Goal: Task Accomplishment & Management: Manage account settings

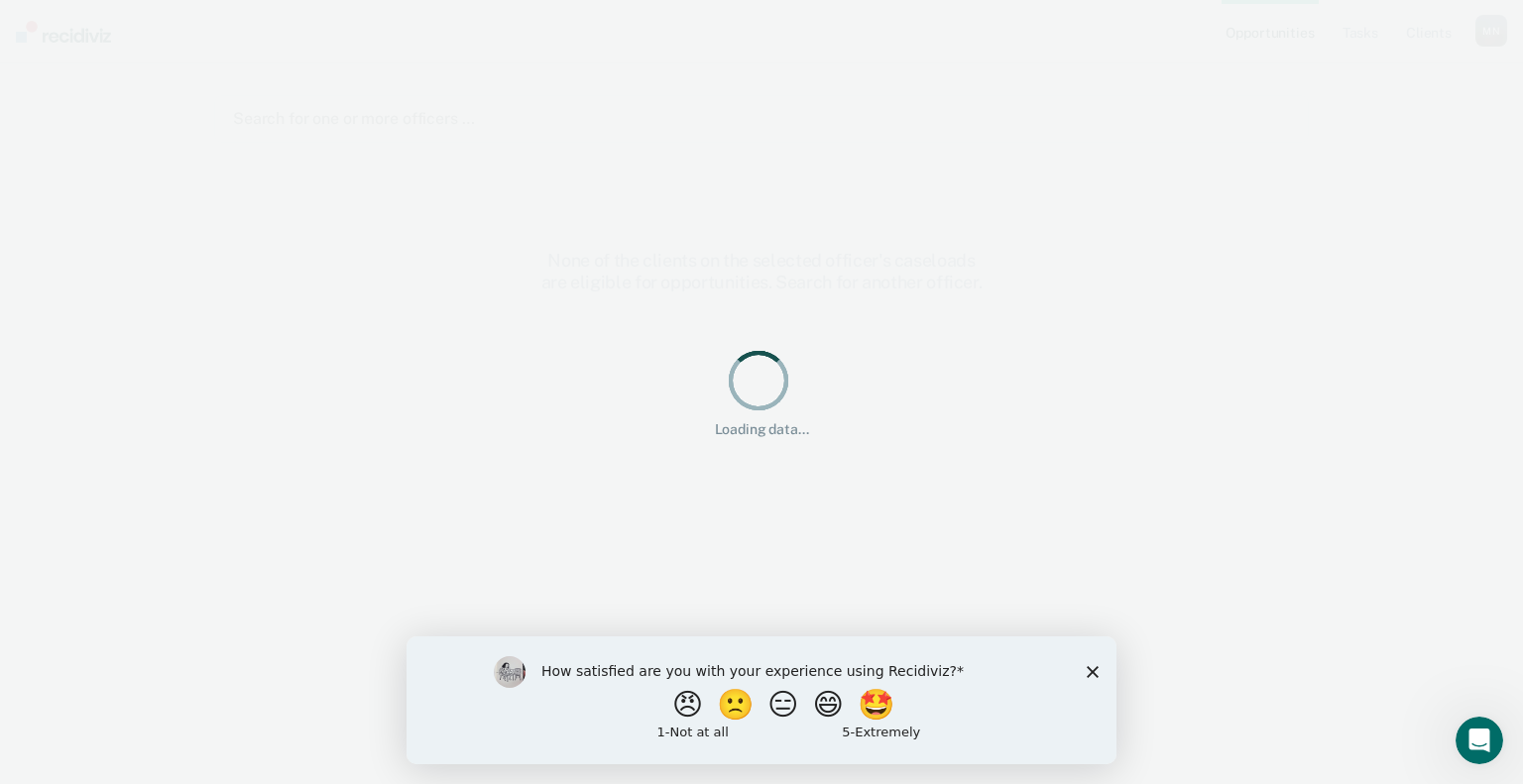
click at [1103, 667] on div "How satisfied are you with your experience using Recidiviz? 😠 🙁 😑 😄 🤩 1 - Not a…" at bounding box center [762, 700] width 710 height 128
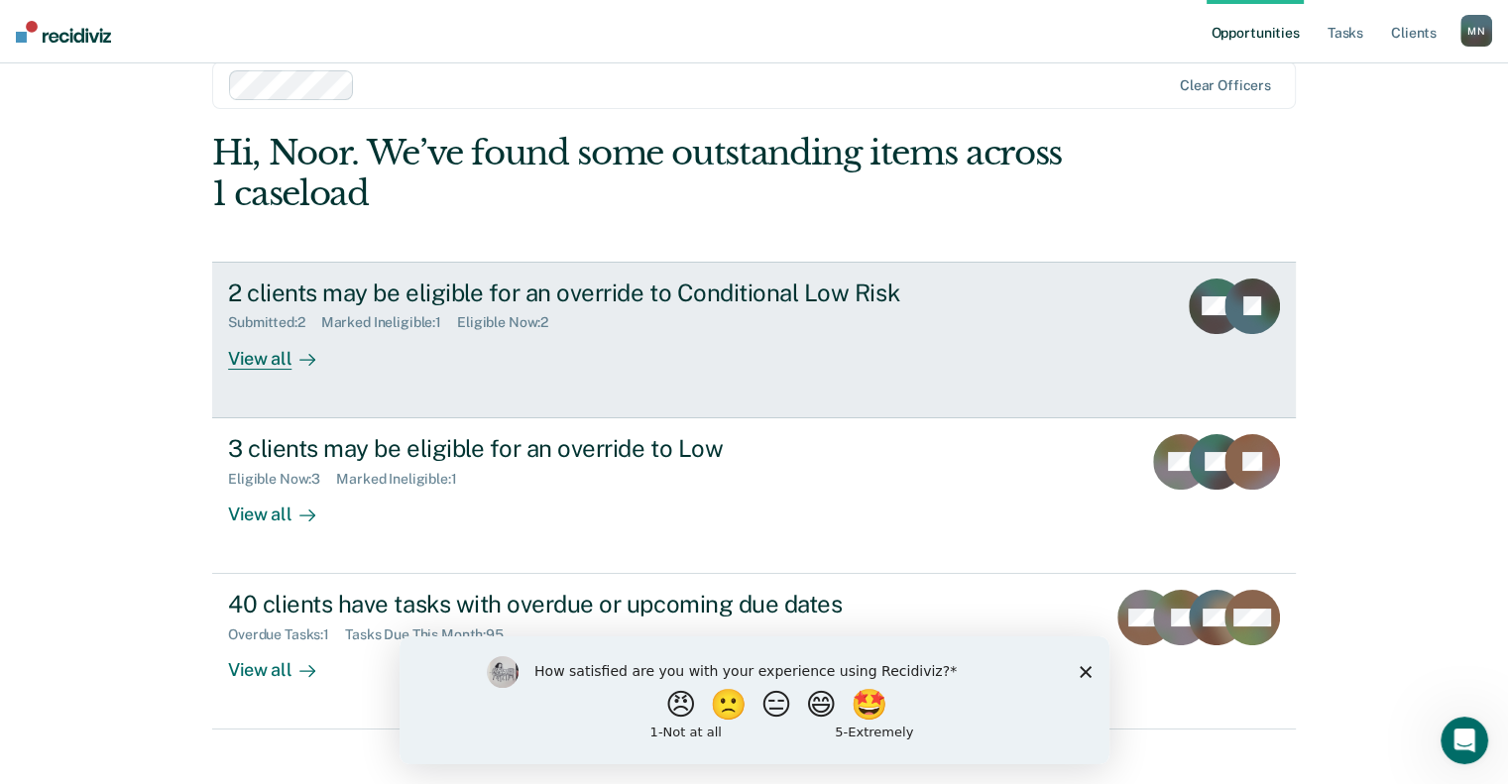
scroll to position [58, 0]
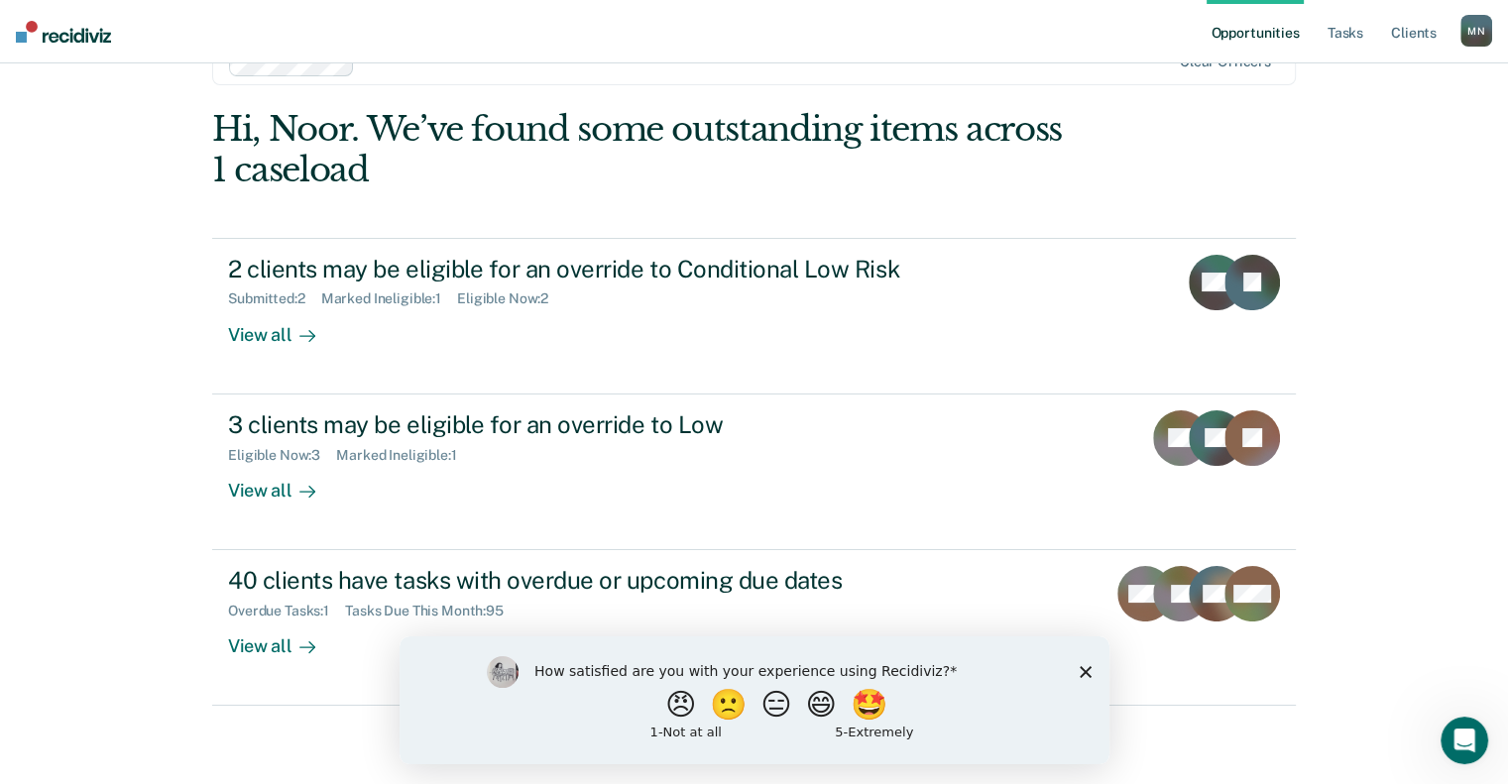
click at [1081, 667] on polygon "Close survey" at bounding box center [1085, 671] width 12 height 12
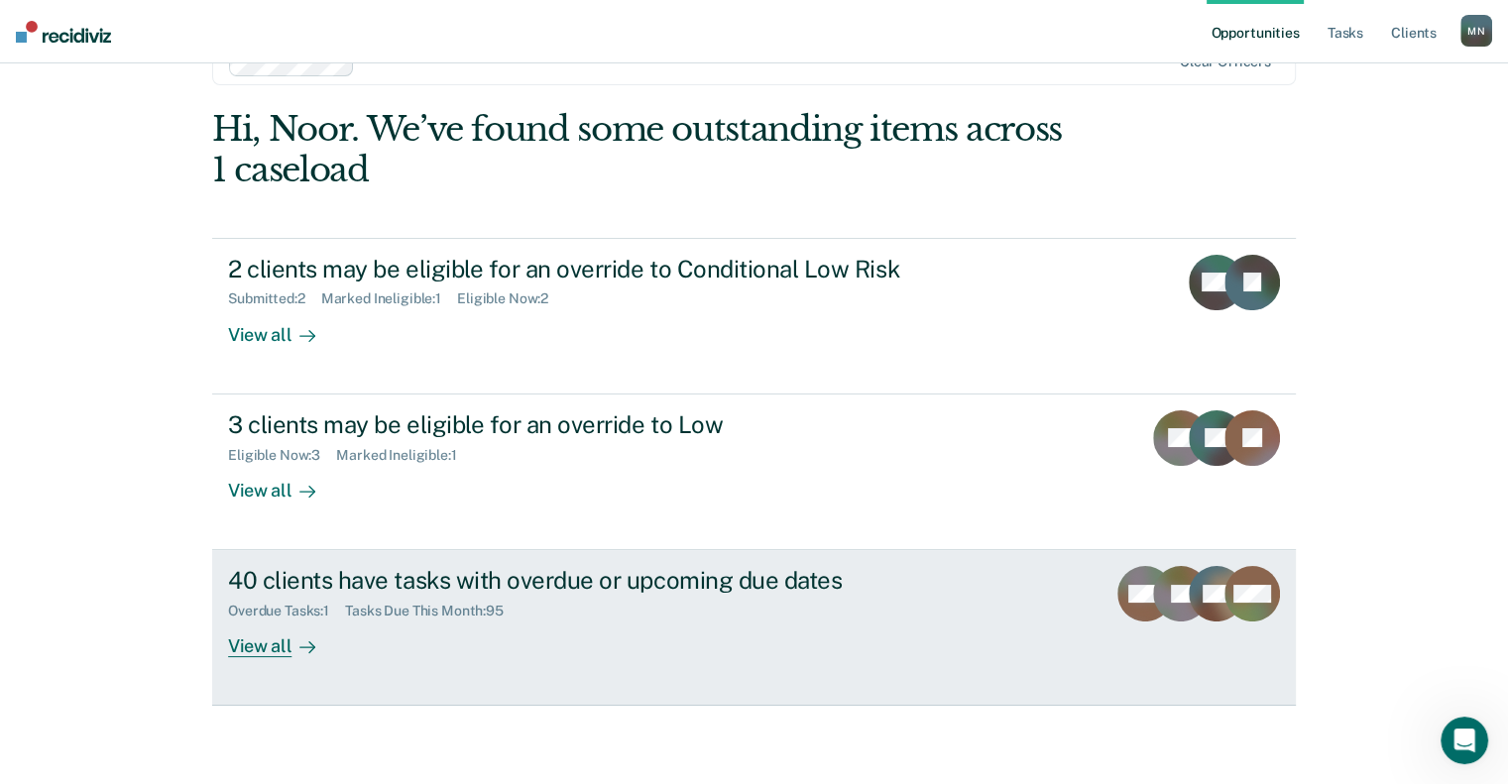
click at [577, 646] on div "40 clients have tasks with overdue or upcoming due dates Overdue Tasks : 1 Task…" at bounding box center [600, 611] width 744 height 91
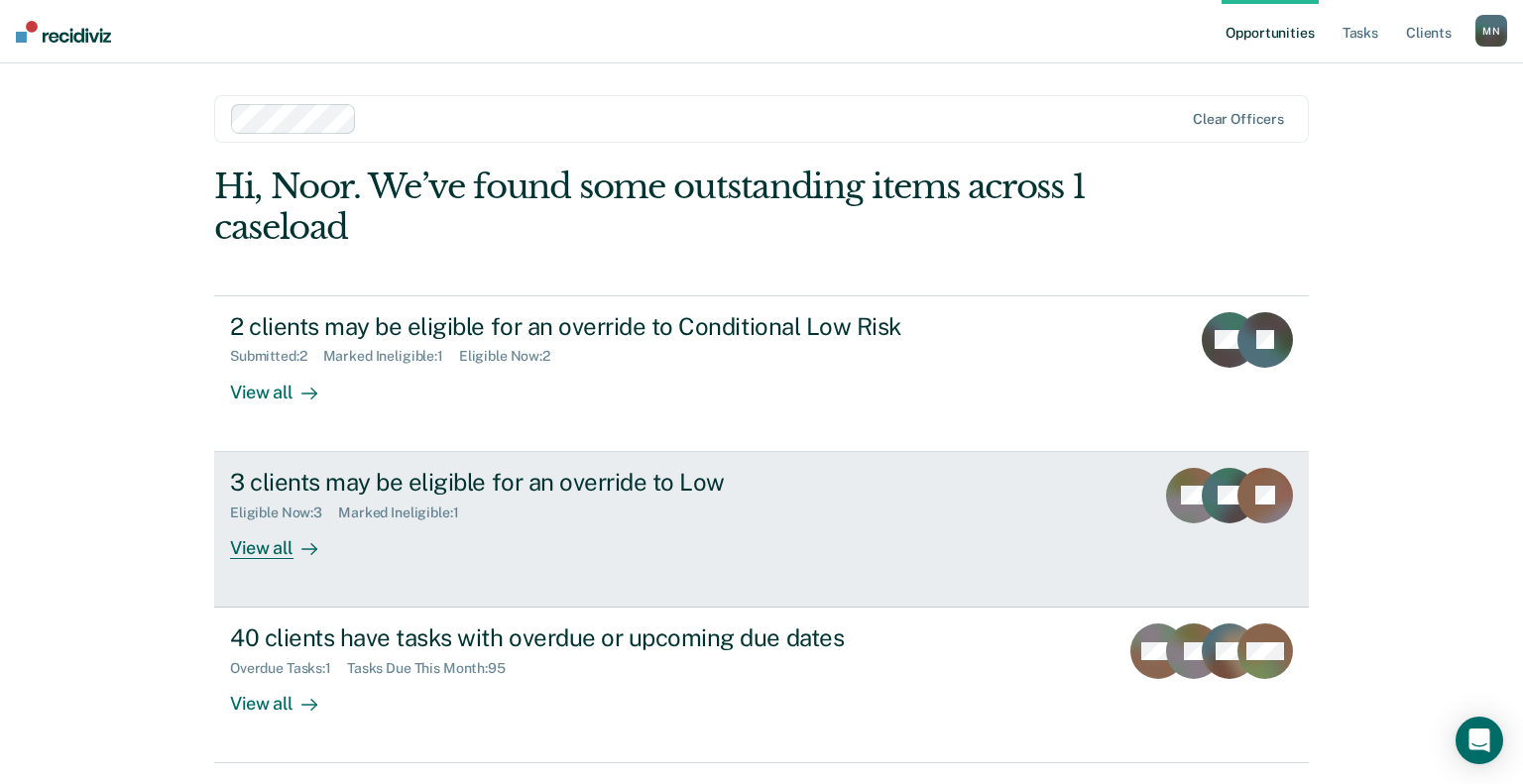
click at [669, 515] on div "Eligible Now : 3 Marked Ineligible : 1" at bounding box center [578, 509] width 696 height 25
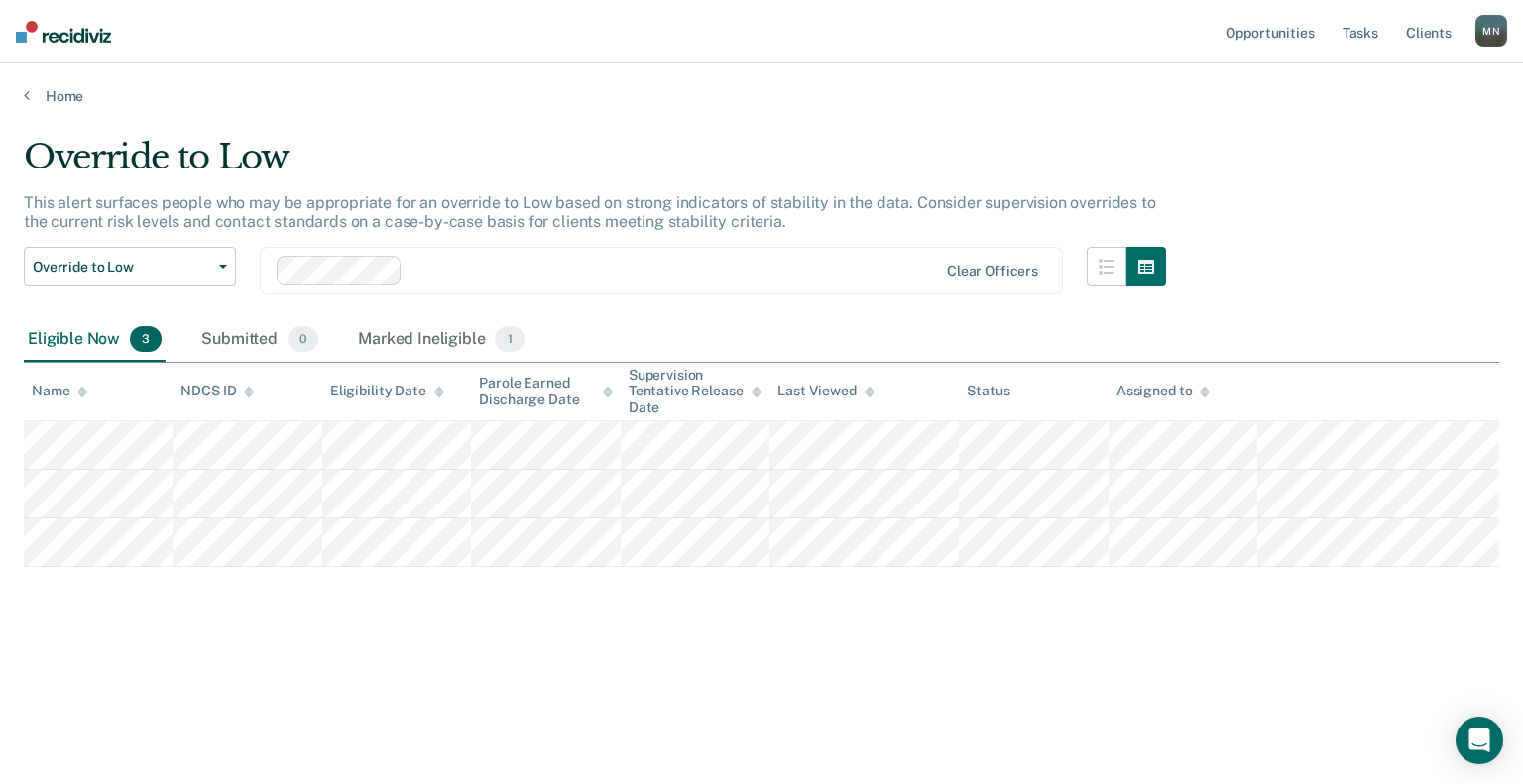
click at [88, 35] on img at bounding box center [63, 32] width 95 height 22
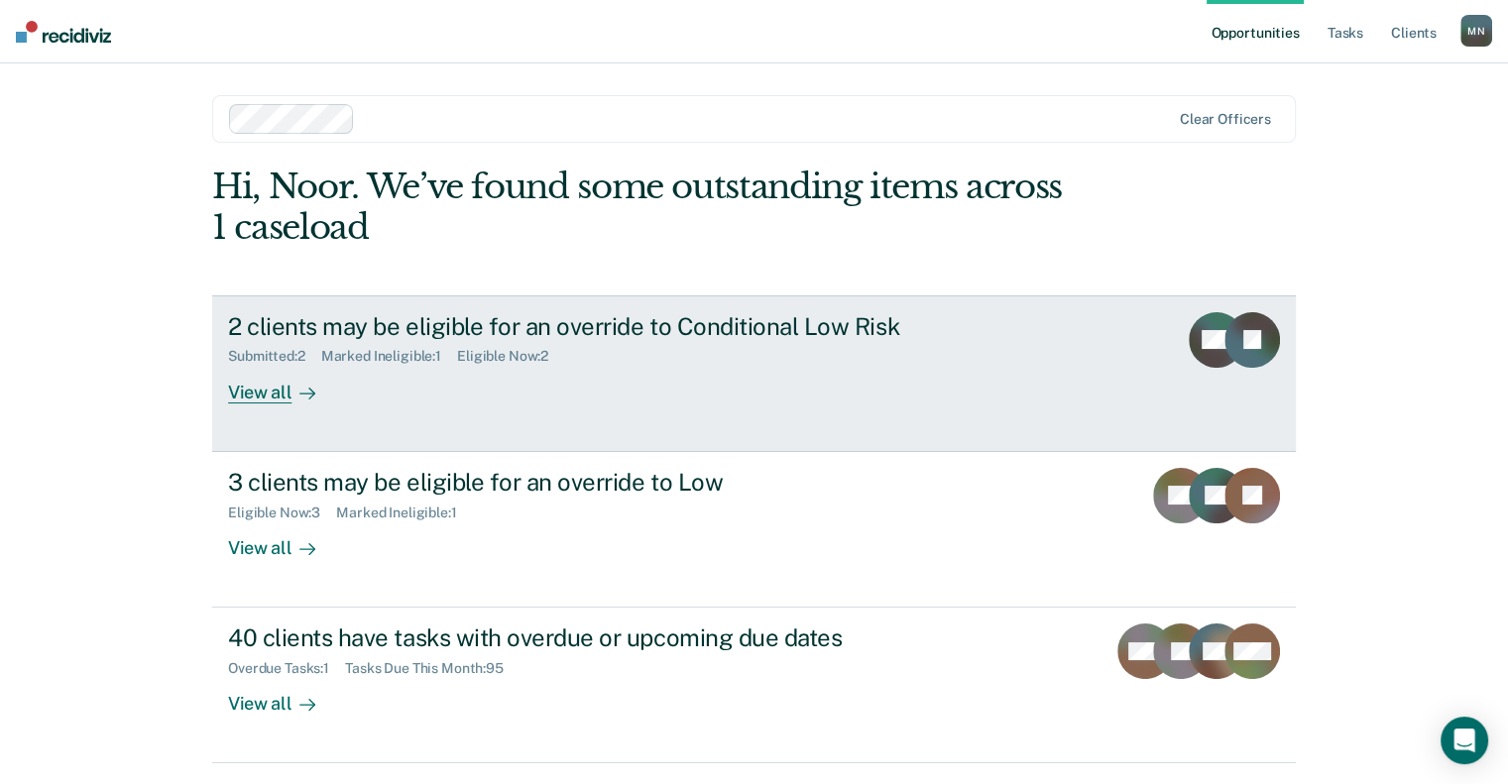
click at [767, 391] on div "2 clients may be eligible for an override to Conditional Low Risk Submitted : 2…" at bounding box center [600, 357] width 744 height 91
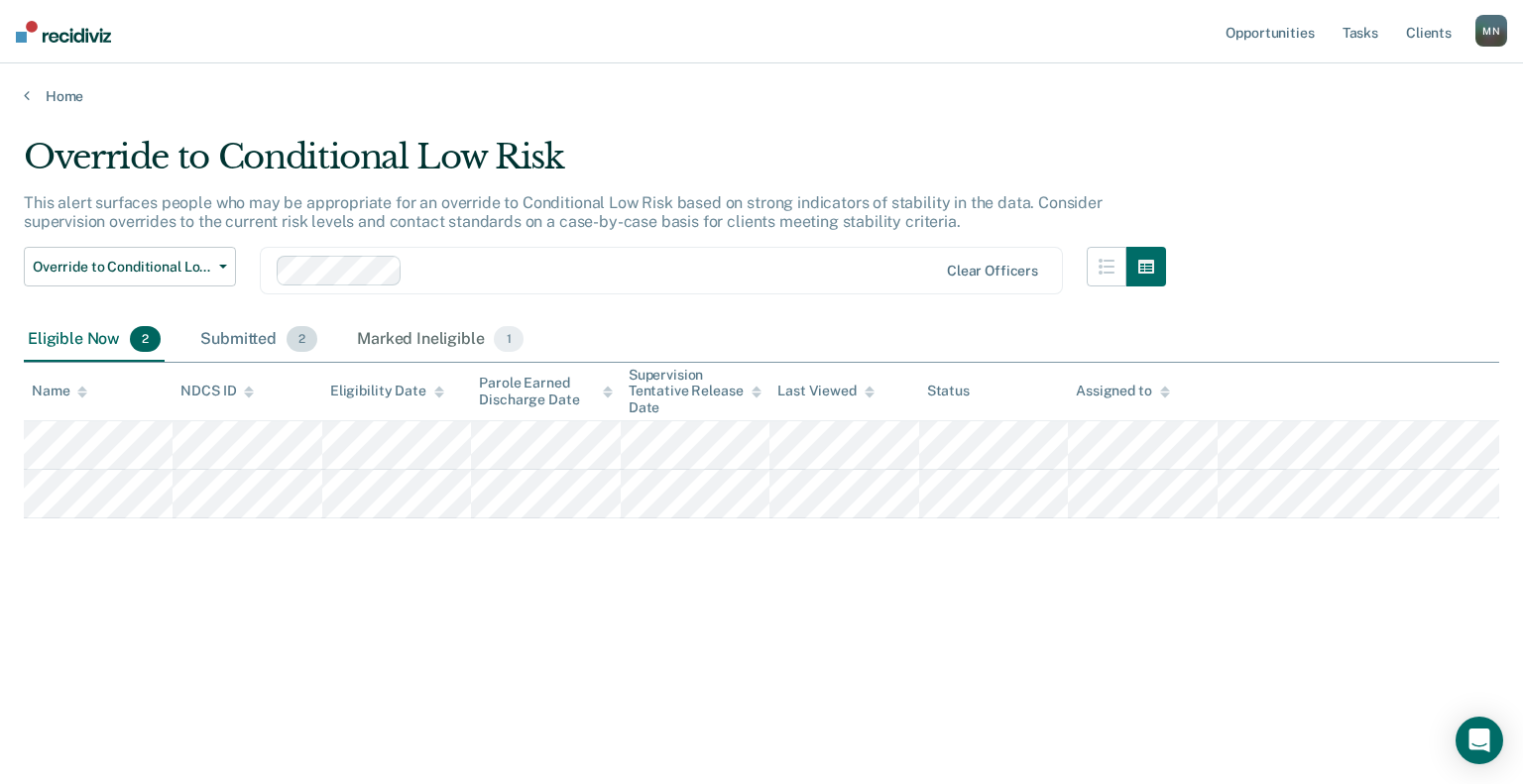
click at [227, 338] on div "Submitted 2" at bounding box center [258, 340] width 125 height 44
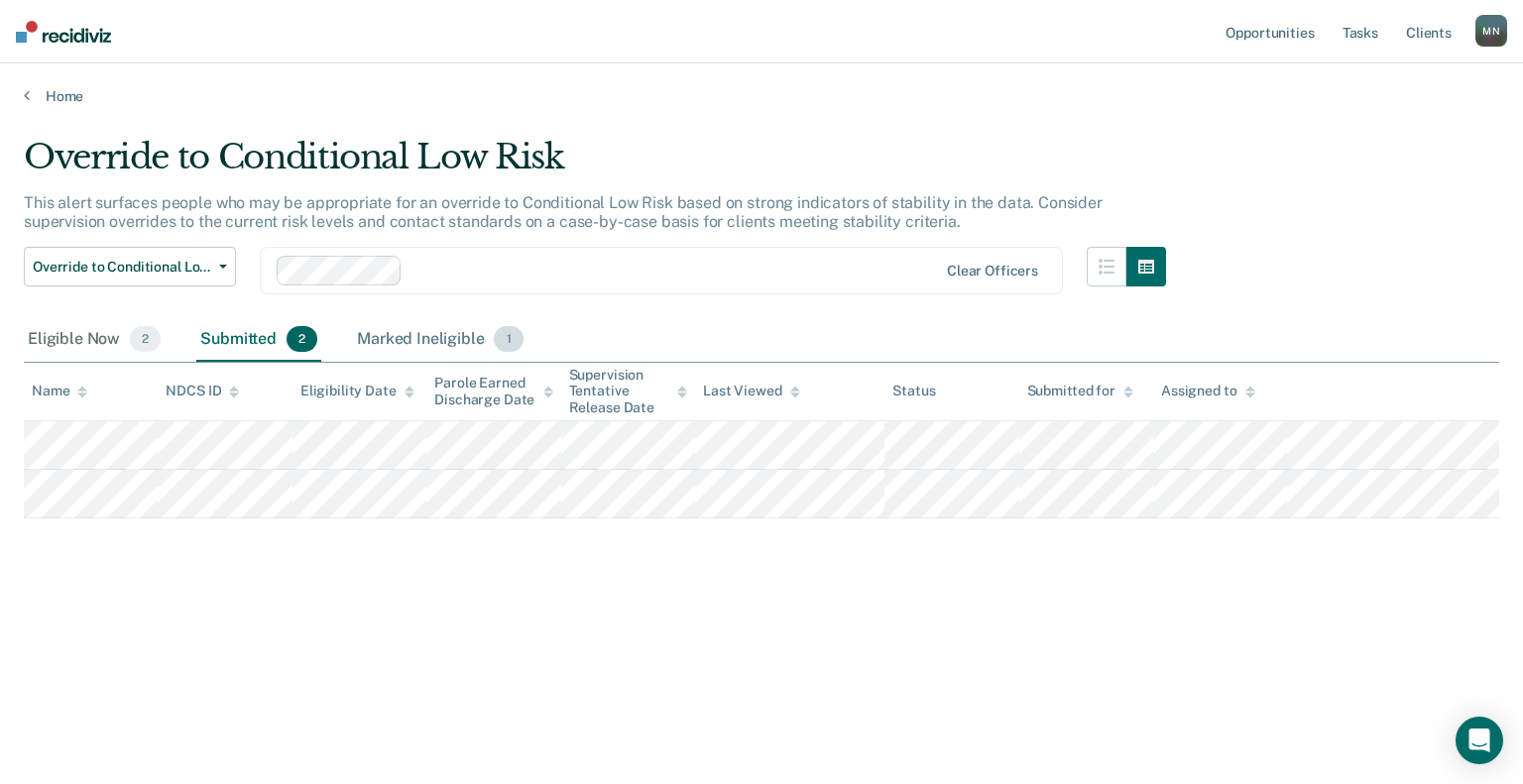
click at [395, 344] on div "Marked Ineligible 1" at bounding box center [440, 340] width 175 height 44
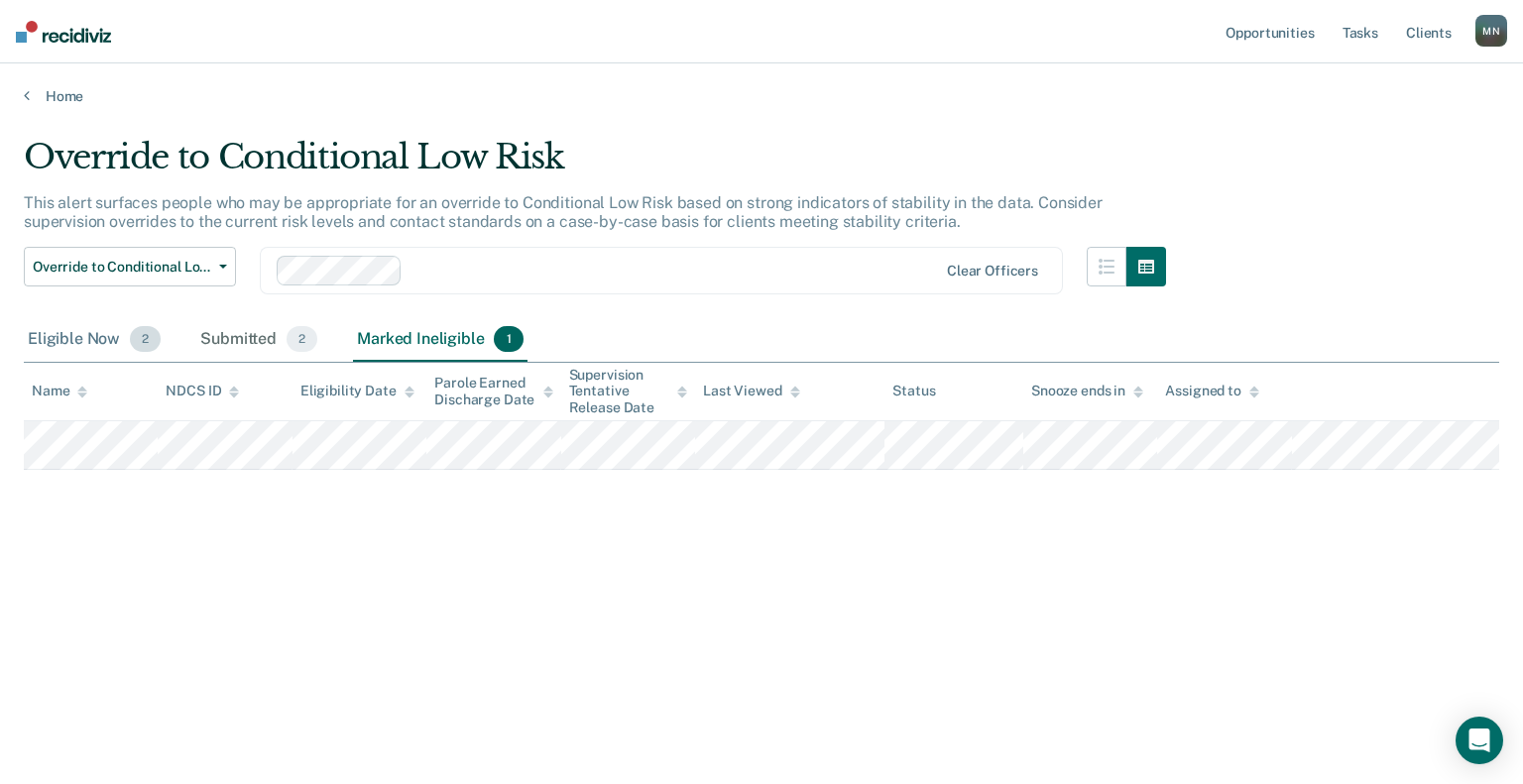
click at [48, 342] on div "Eligible Now 2" at bounding box center [94, 340] width 141 height 44
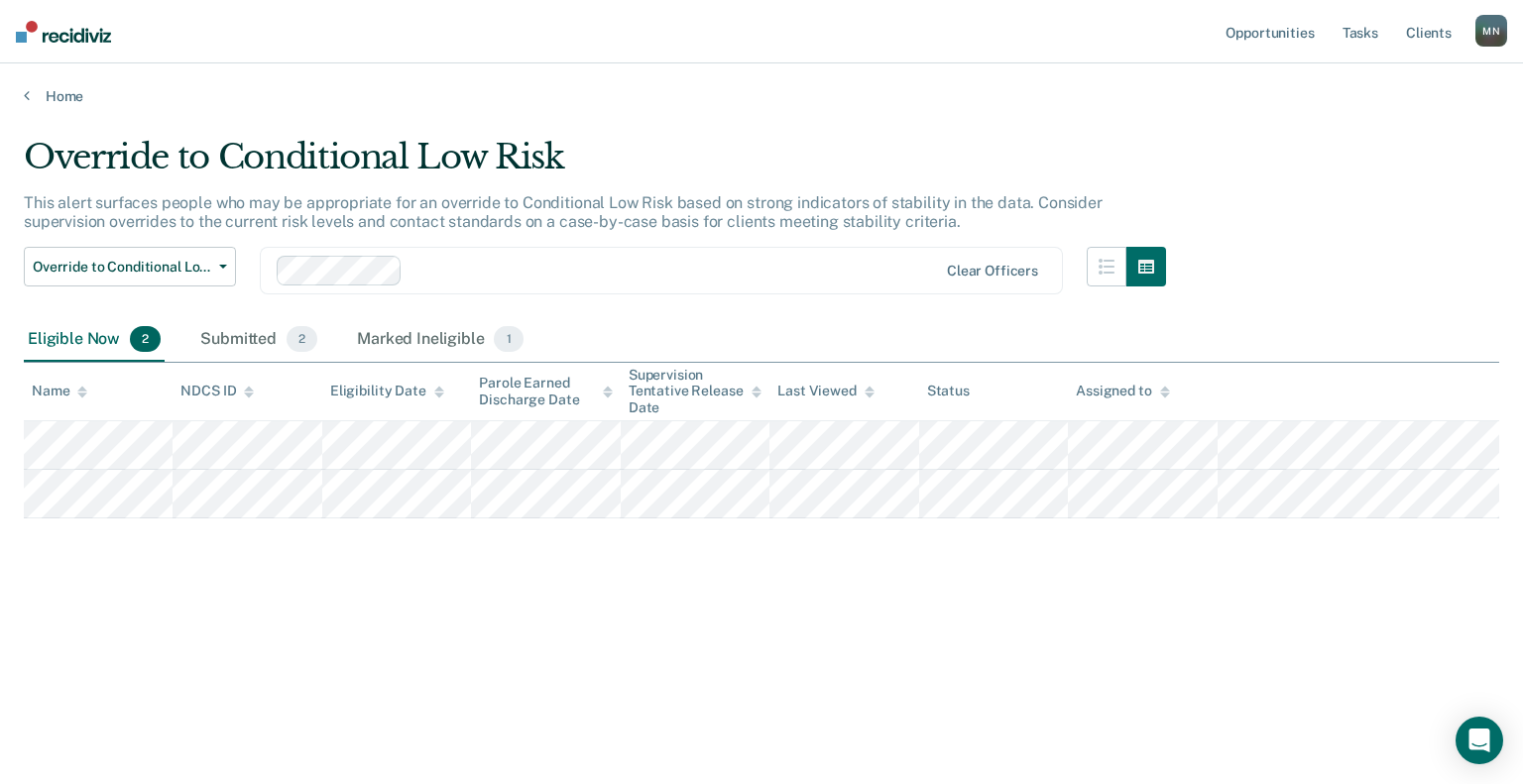
click at [57, 47] on nav "Opportunities Tasks Client s Marcel, Noor M N Profile How it works Log Out" at bounding box center [761, 31] width 1523 height 63
click at [68, 39] on img at bounding box center [63, 32] width 95 height 22
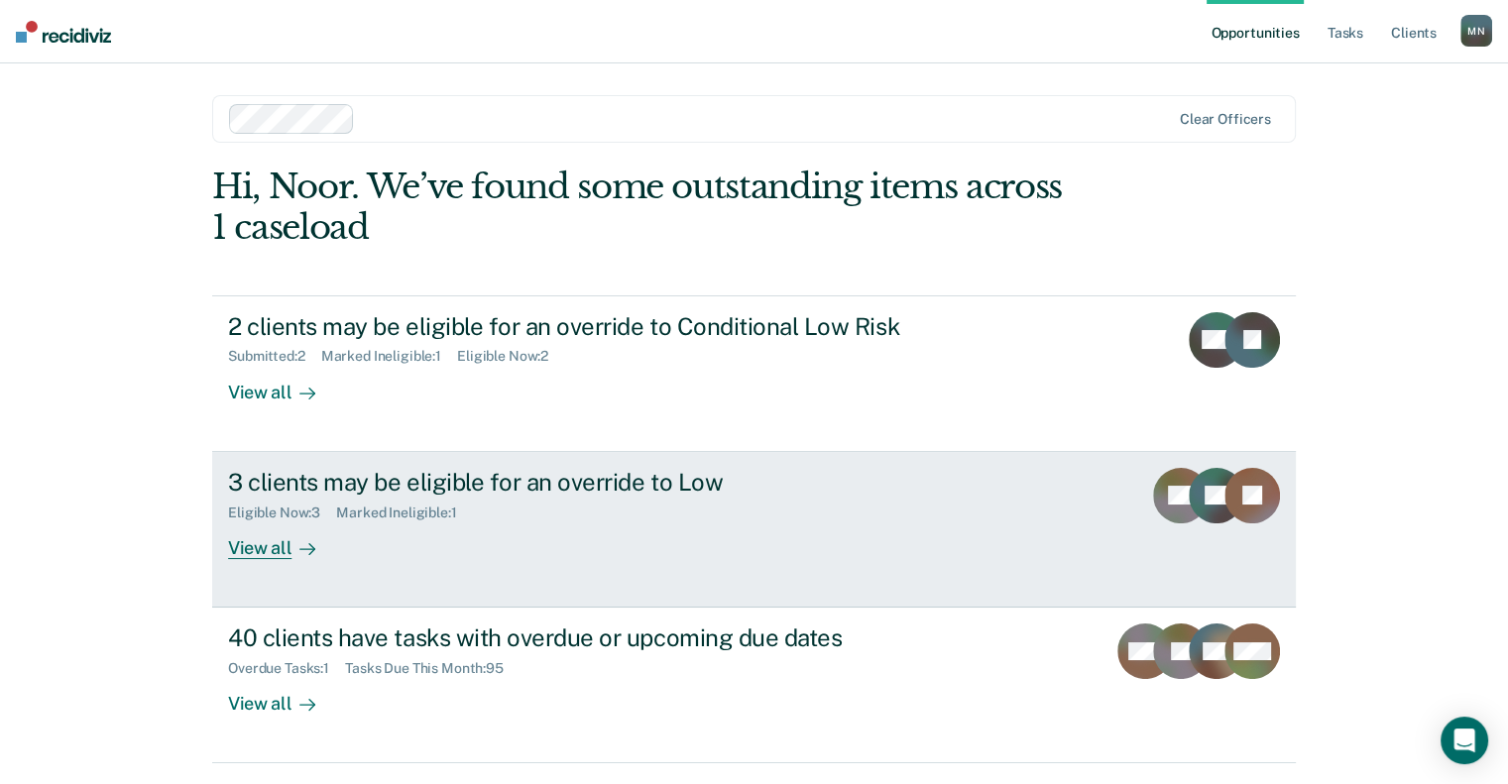
click at [936, 535] on div "3 clients may be eligible for an override to Low Eligible Now : 3 Marked Inelig…" at bounding box center [600, 513] width 744 height 91
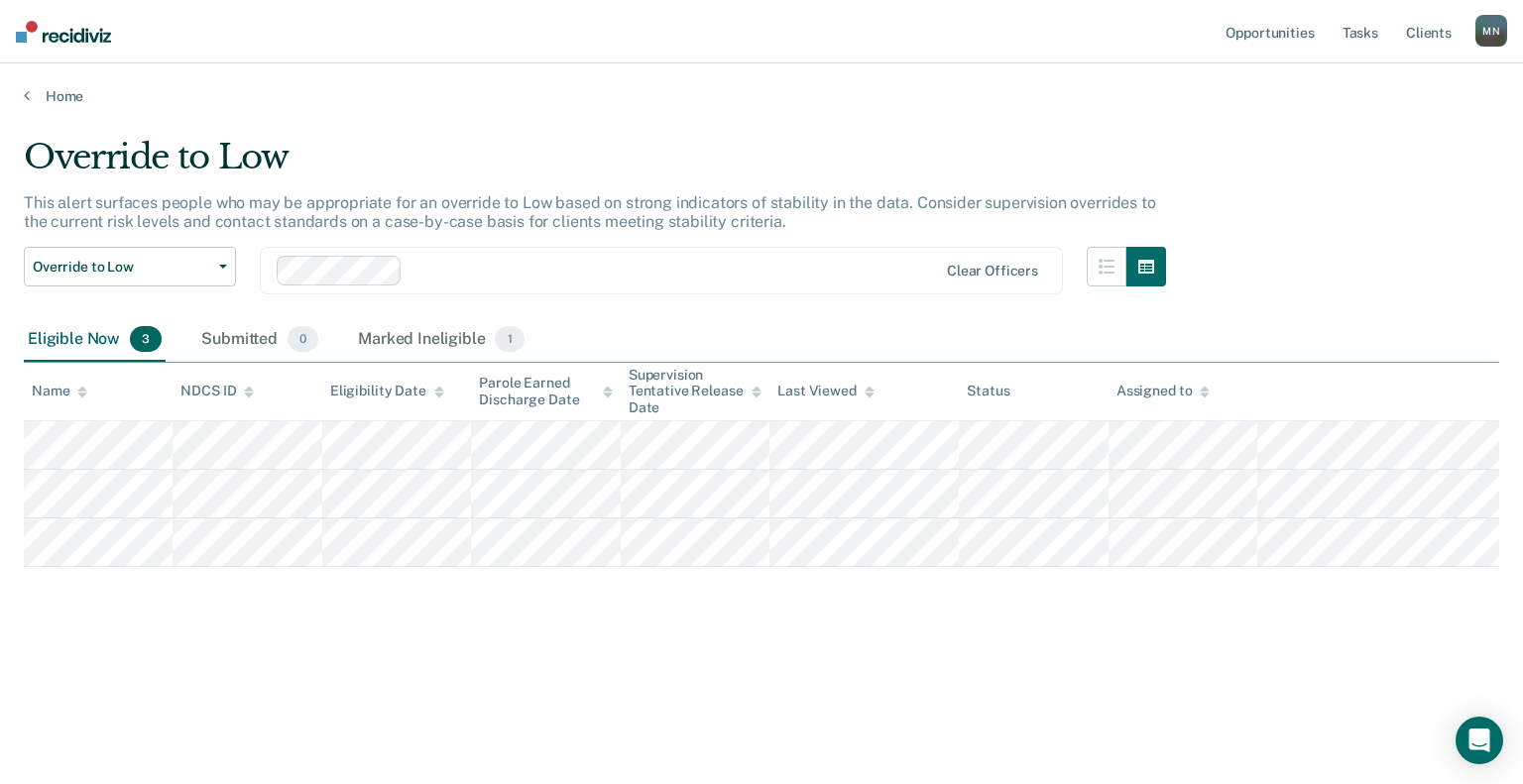
click at [80, 33] on img at bounding box center [63, 32] width 95 height 22
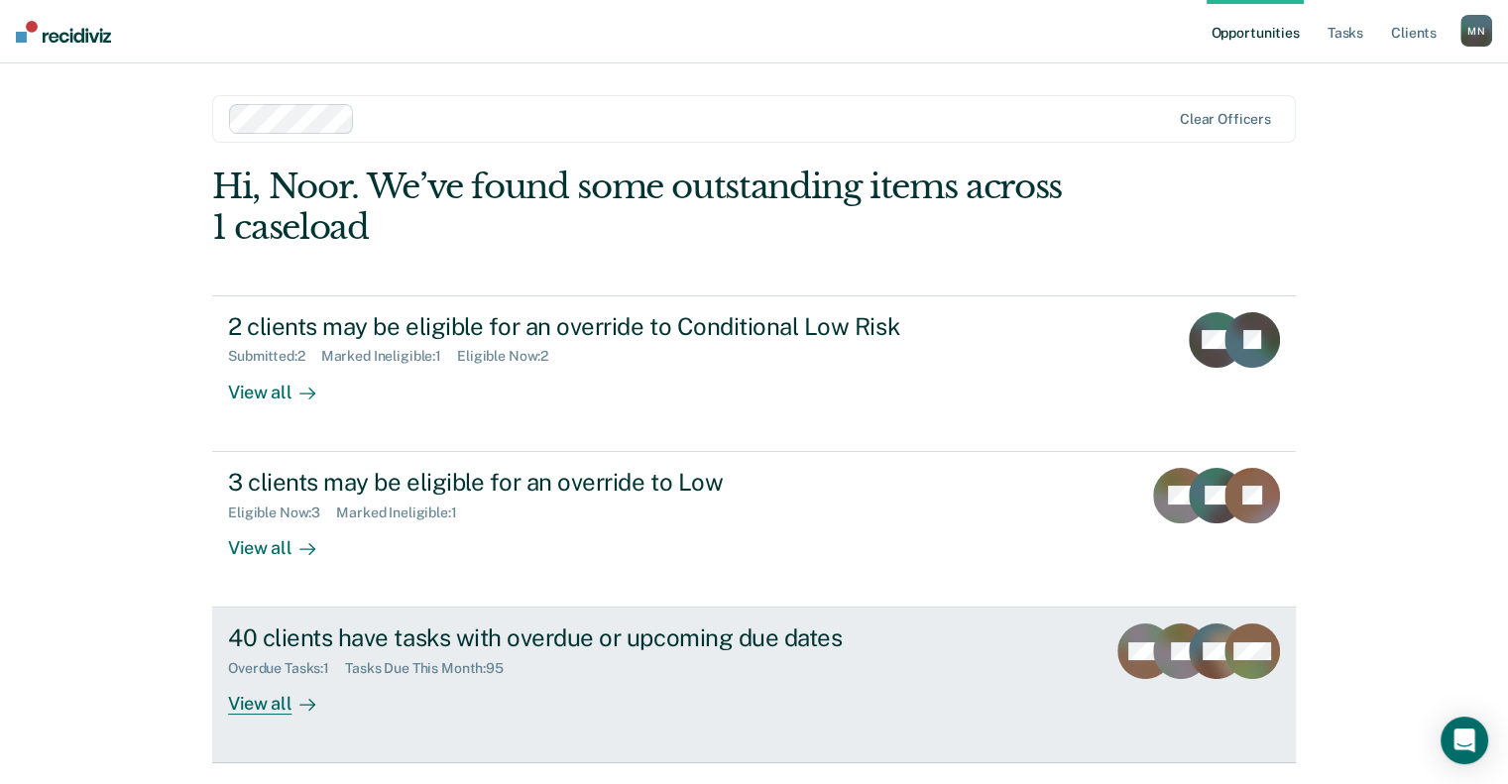
click at [473, 627] on div "40 clients have tasks with overdue or upcoming due dates" at bounding box center [576, 638] width 696 height 29
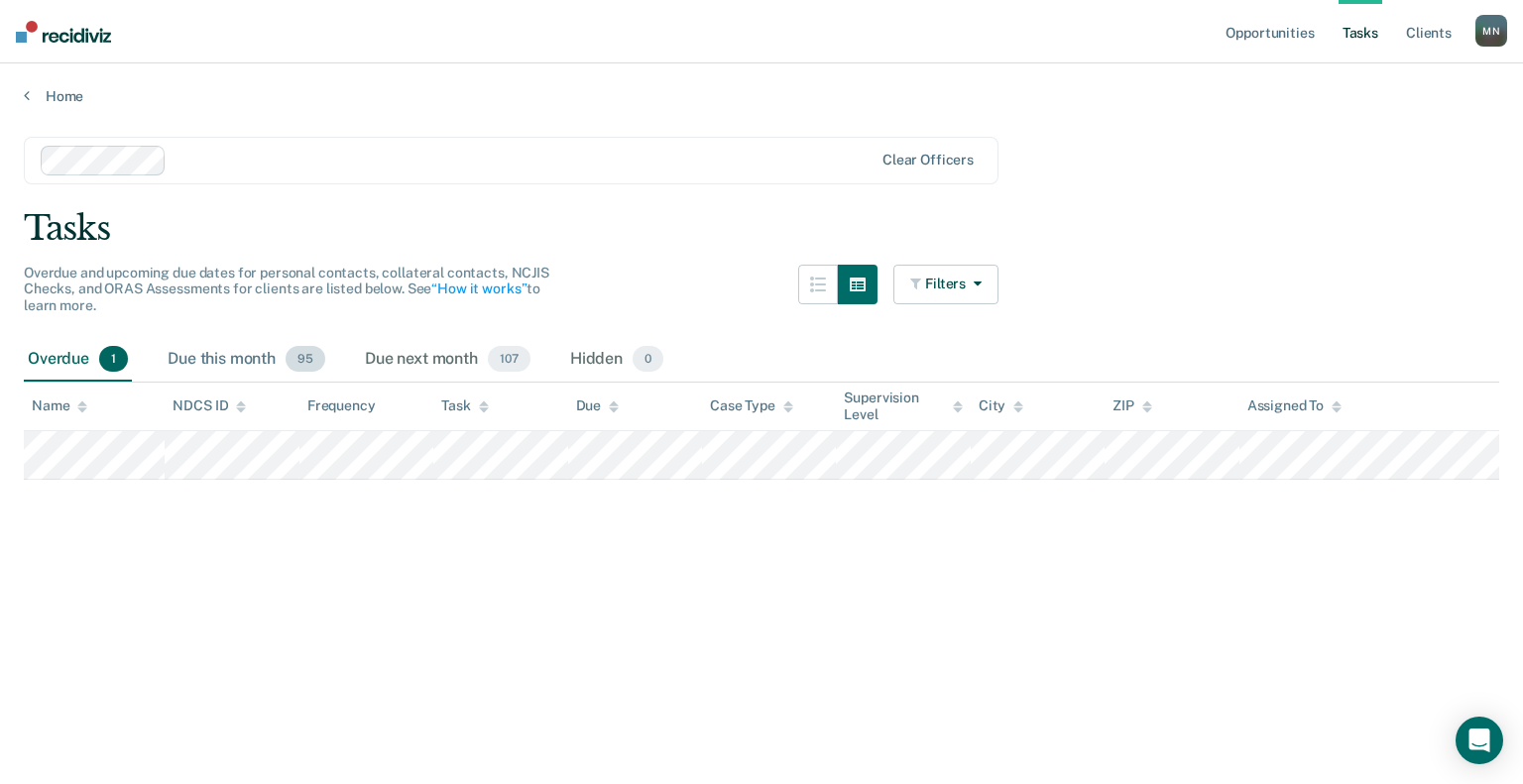
click at [232, 353] on div "Due this month 95" at bounding box center [247, 360] width 166 height 44
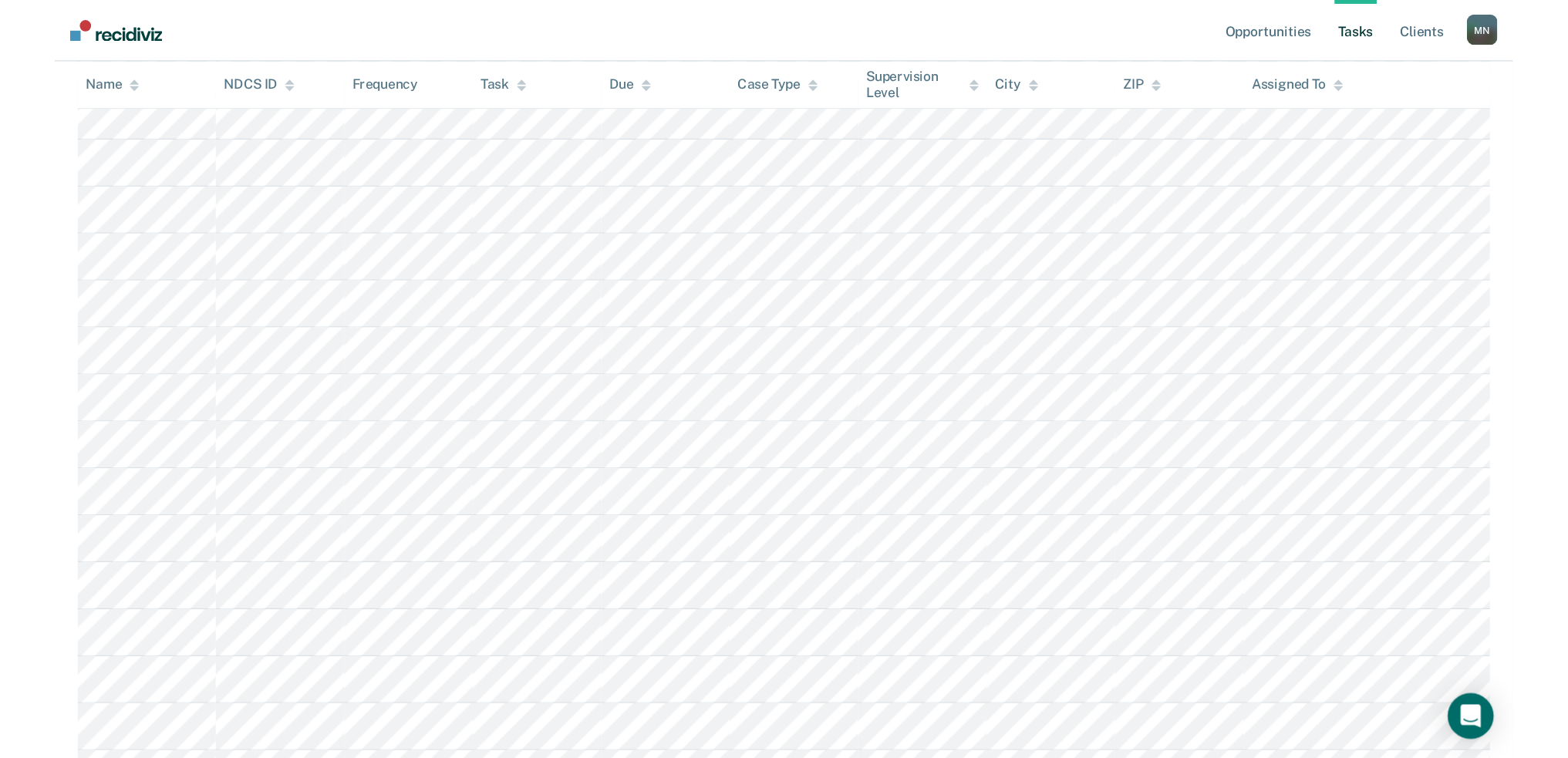
scroll to position [2988, 0]
